Goal: Information Seeking & Learning: Learn about a topic

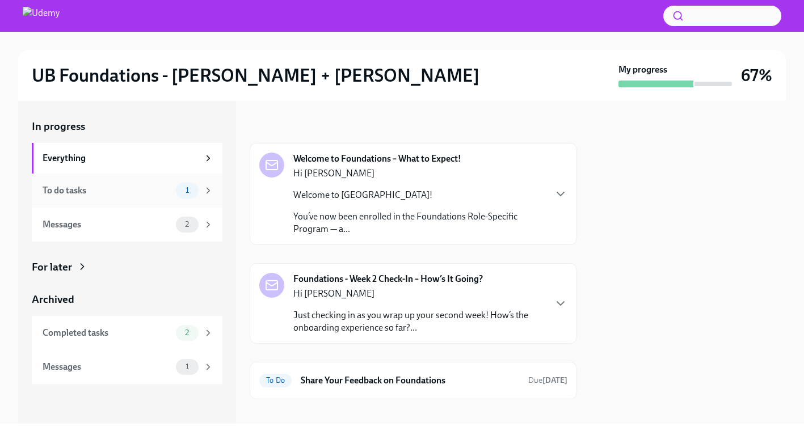
click at [193, 184] on div "1" at bounding box center [187, 191] width 23 height 16
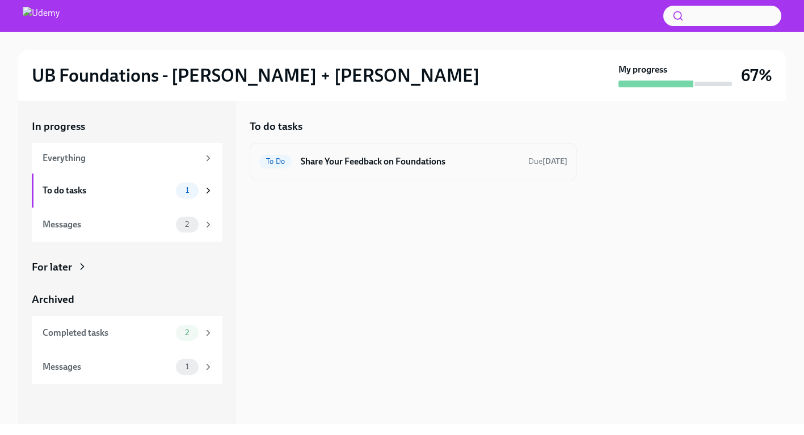
click at [322, 164] on h6 "Share Your Feedback on Foundations" at bounding box center [410, 161] width 218 height 12
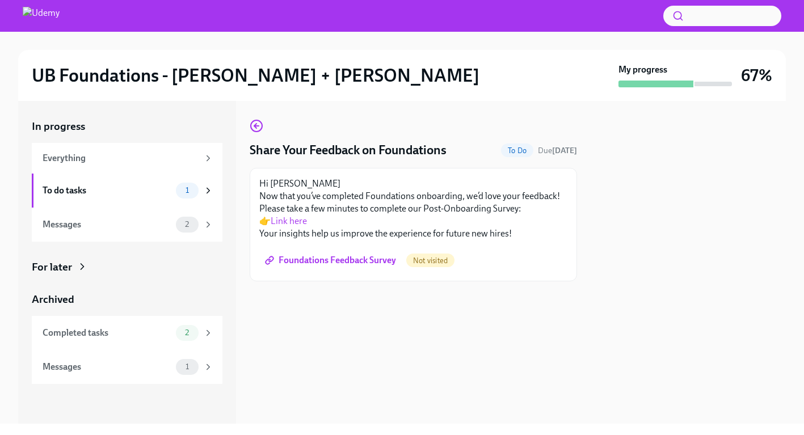
click at [293, 220] on link "Link here" at bounding box center [289, 221] width 36 height 11
click at [115, 222] on div "Messages" at bounding box center [107, 224] width 129 height 12
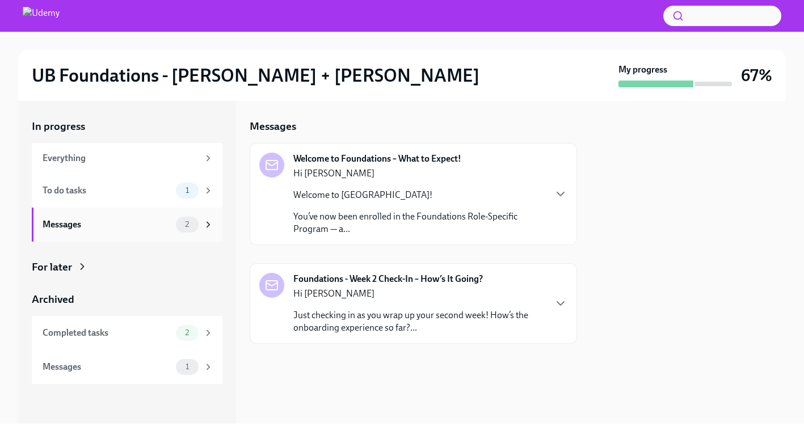
click at [206, 221] on icon at bounding box center [208, 225] width 10 height 10
click at [180, 336] on span "2" at bounding box center [187, 333] width 18 height 9
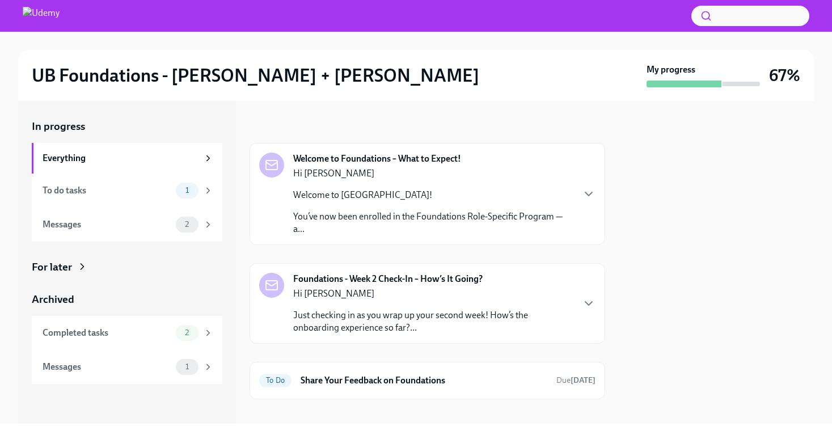
click at [313, 308] on div "Hi Amanda Just checking in as you wrap up your second week! How’s the onboardin…" at bounding box center [433, 311] width 280 height 47
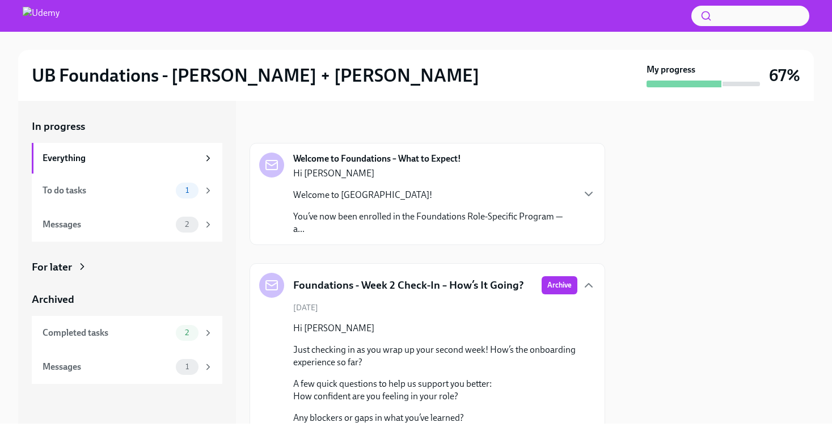
click at [393, 241] on div "Welcome to Foundations – What to Expect! Hi Amanda Welcome to Udemy! You’ve now…" at bounding box center [428, 194] width 356 height 102
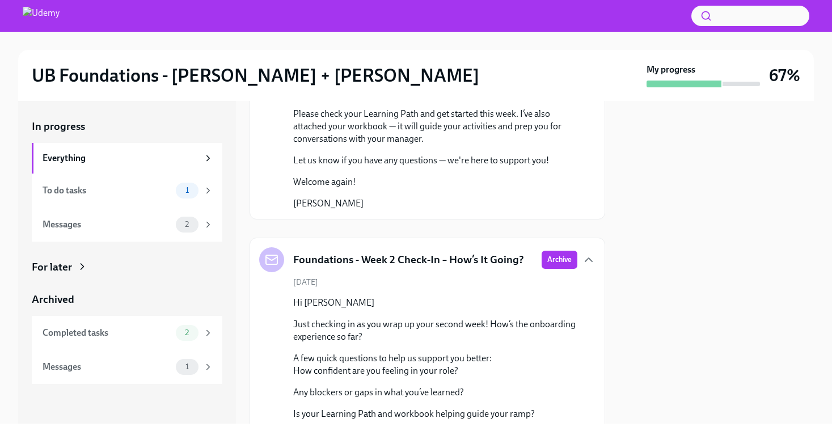
scroll to position [287, 0]
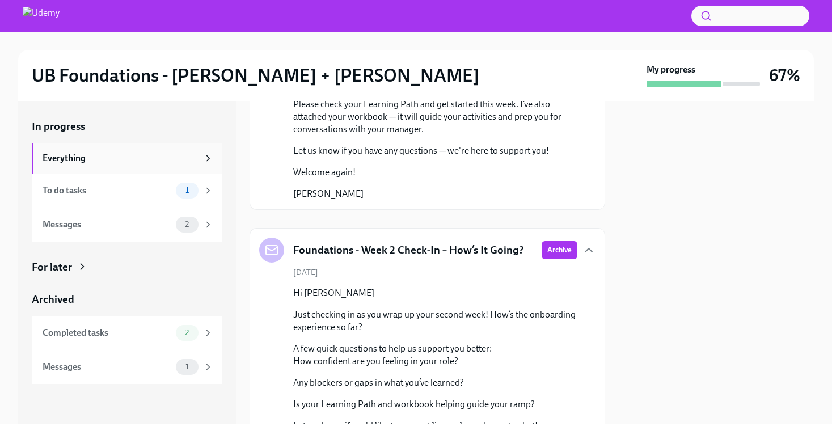
click at [129, 159] on div "Everything" at bounding box center [121, 158] width 156 height 12
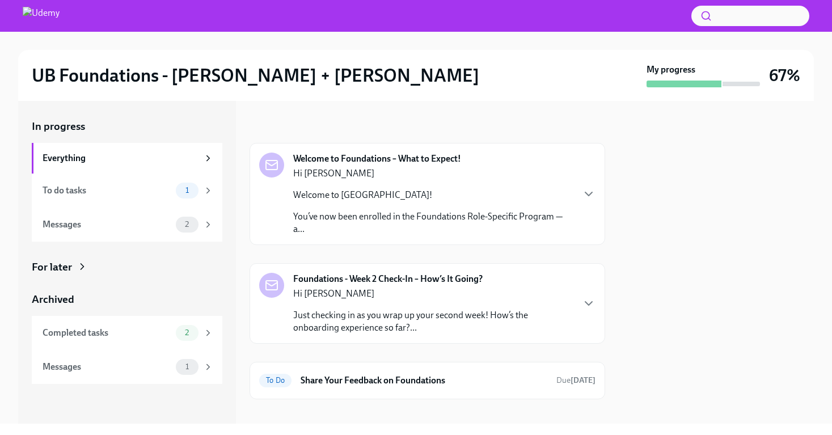
click at [70, 89] on div "UB Foundations - AE NAMER + LATAM My progress 67%" at bounding box center [416, 75] width 796 height 51
click at [70, 86] on h2 "UB Foundations - [PERSON_NAME] + [PERSON_NAME]" at bounding box center [256, 75] width 448 height 23
click at [743, 20] on button "button" at bounding box center [751, 16] width 118 height 20
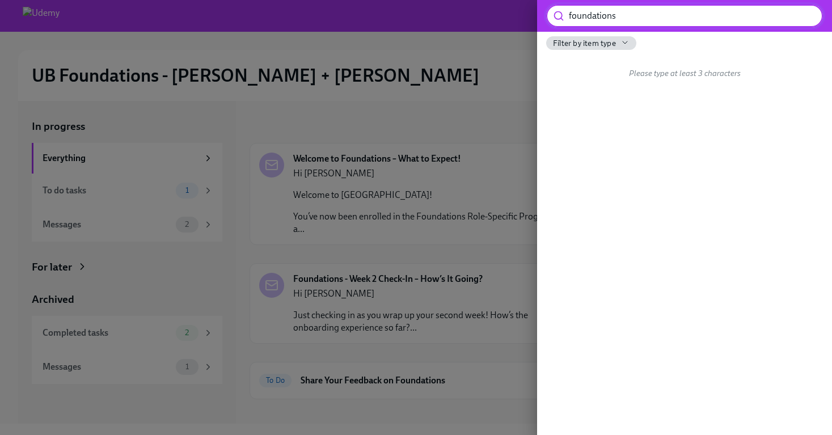
type input "foundations"
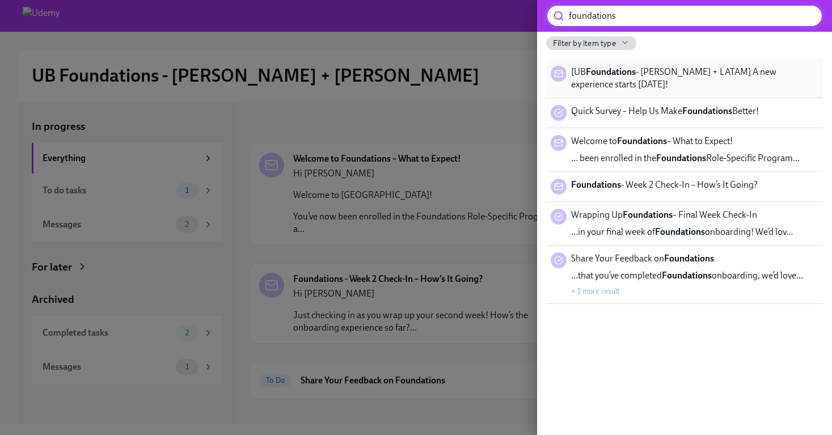
click at [756, 74] on span "[UB Foundations - AE NAMER + LATAM] A new experience starts today!" at bounding box center [694, 78] width 247 height 25
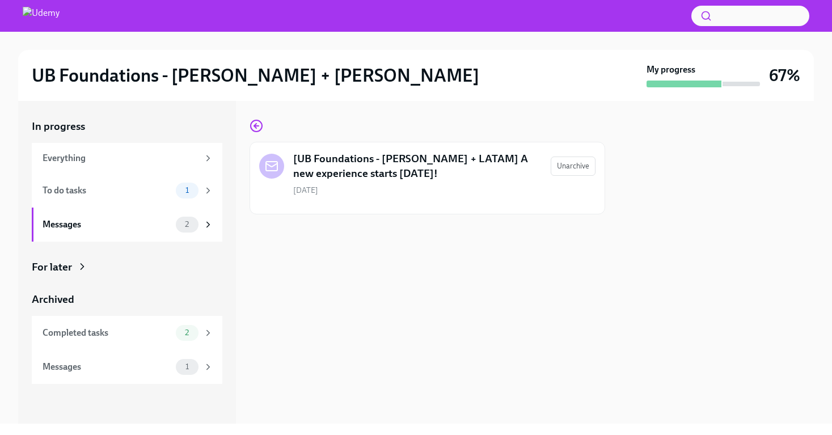
click at [403, 159] on h5 "[UB Foundations - AE NAMER + LATAM] A new experience starts today!" at bounding box center [417, 166] width 249 height 29
click at [593, 171] on button "Unarchive" at bounding box center [573, 166] width 45 height 19
click at [372, 171] on h5 "[UB Foundations - AE NAMER + LATAM] A new experience starts today!" at bounding box center [404, 166] width 222 height 29
